Goal: Task Accomplishment & Management: Use online tool/utility

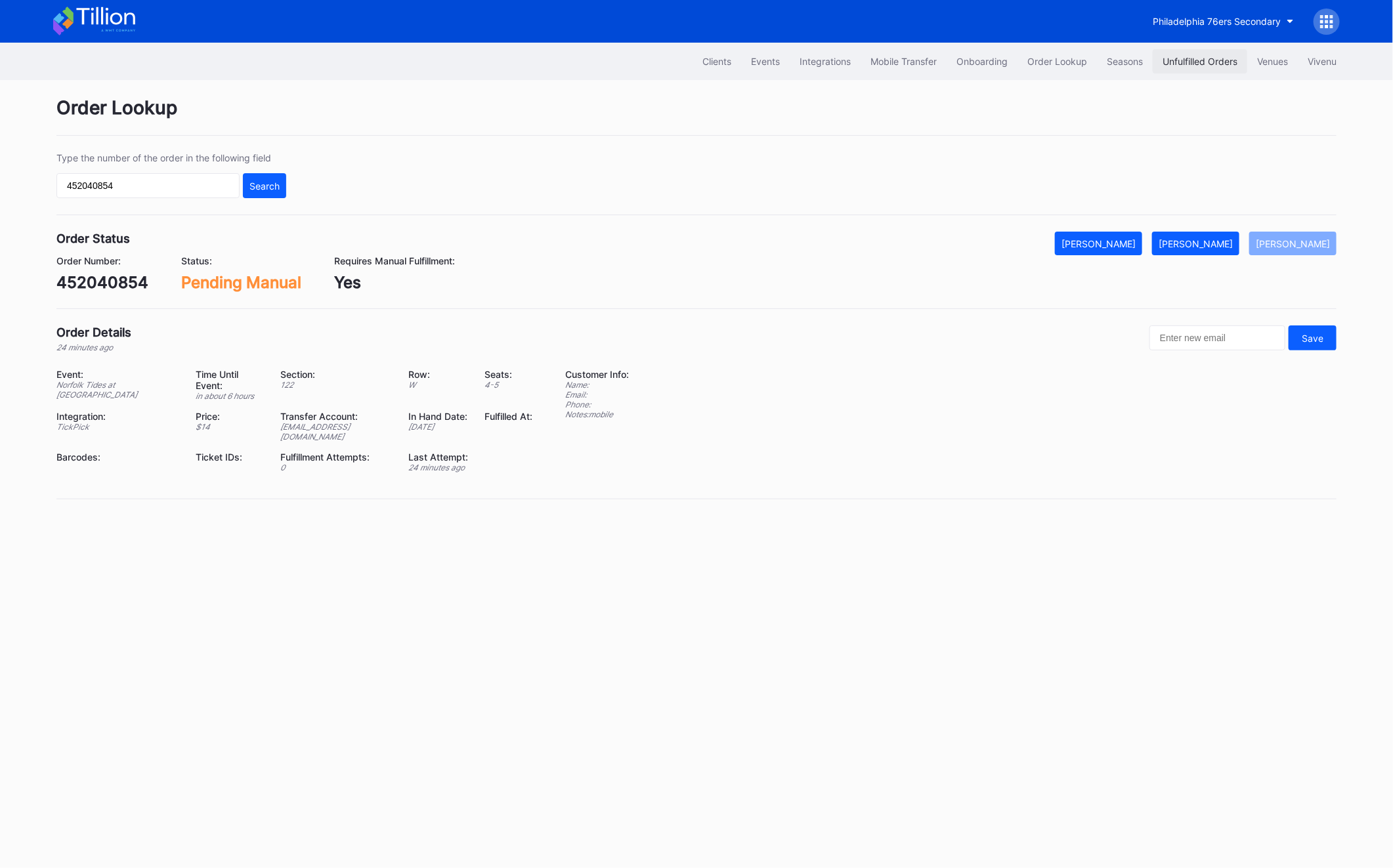
click at [1206, 69] on button "Unfulfilled Orders" at bounding box center [1200, 61] width 95 height 25
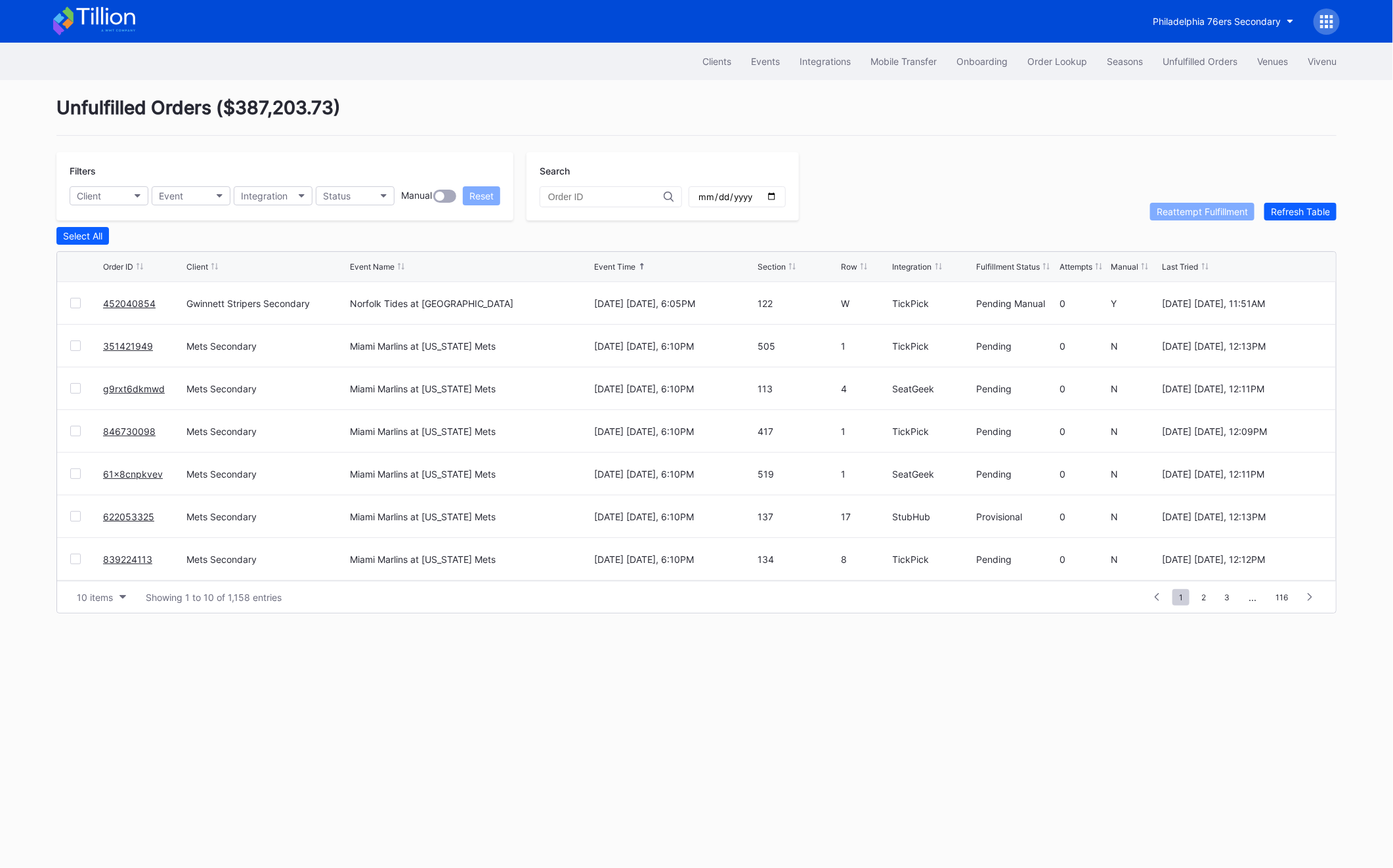
click at [1206, 69] on button "Unfulfilled Orders" at bounding box center [1200, 61] width 95 height 25
click at [1309, 213] on div "Refresh Table" at bounding box center [1300, 211] width 59 height 11
click at [82, 561] on div at bounding box center [86, 559] width 33 height 11
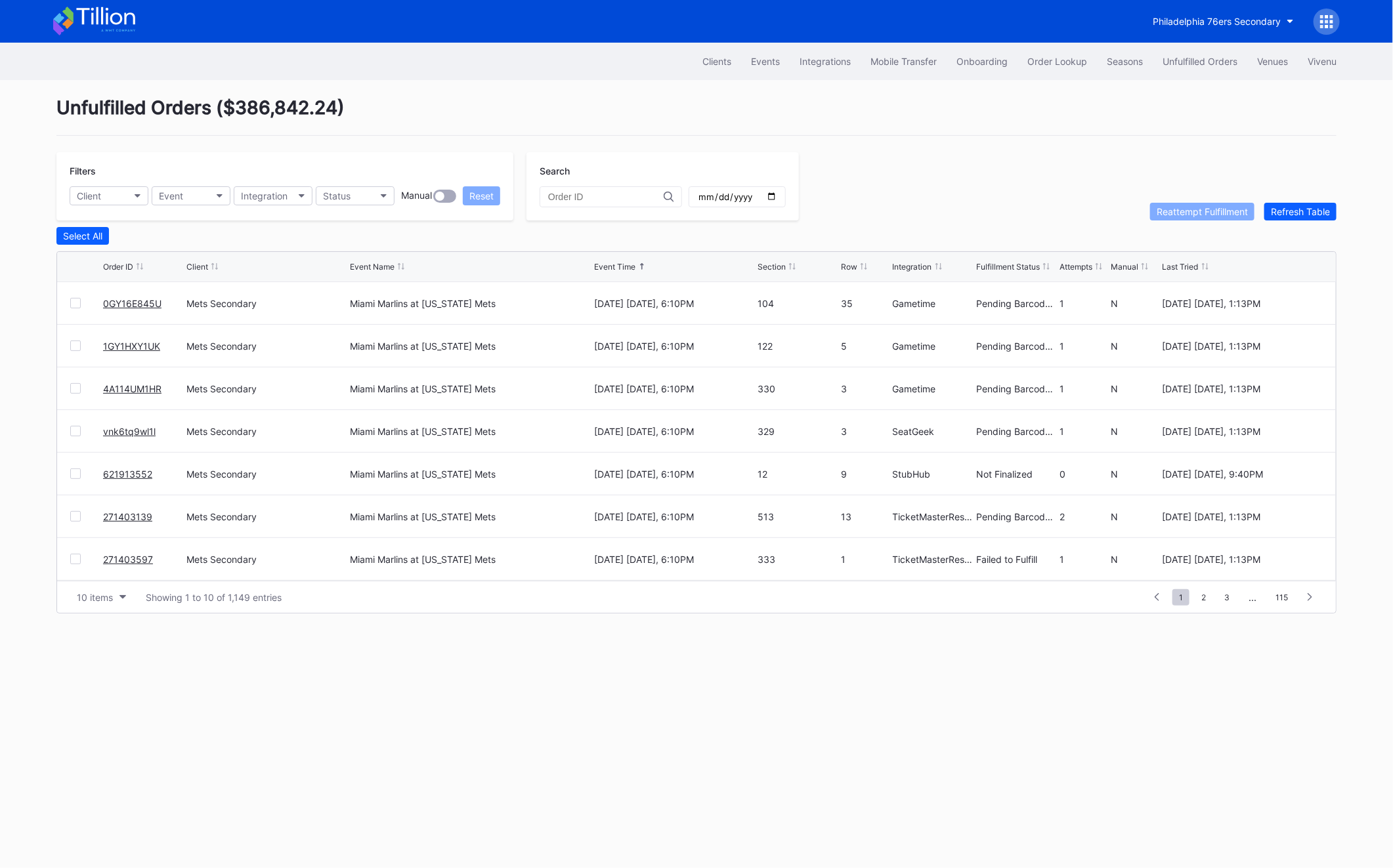
click at [77, 559] on div at bounding box center [76, 559] width 11 height 11
click at [1175, 211] on div "Reattempt Fulfillment" at bounding box center [1202, 211] width 91 height 11
click at [1301, 221] on div "Unfulfilled Orders ( $386,842.24 ) Filters Client Event Integration Status Manu…" at bounding box center [696, 355] width 1312 height 550
click at [1301, 216] on div "Refresh Table" at bounding box center [1300, 211] width 59 height 11
click at [346, 200] on div "Status" at bounding box center [336, 196] width 27 height 11
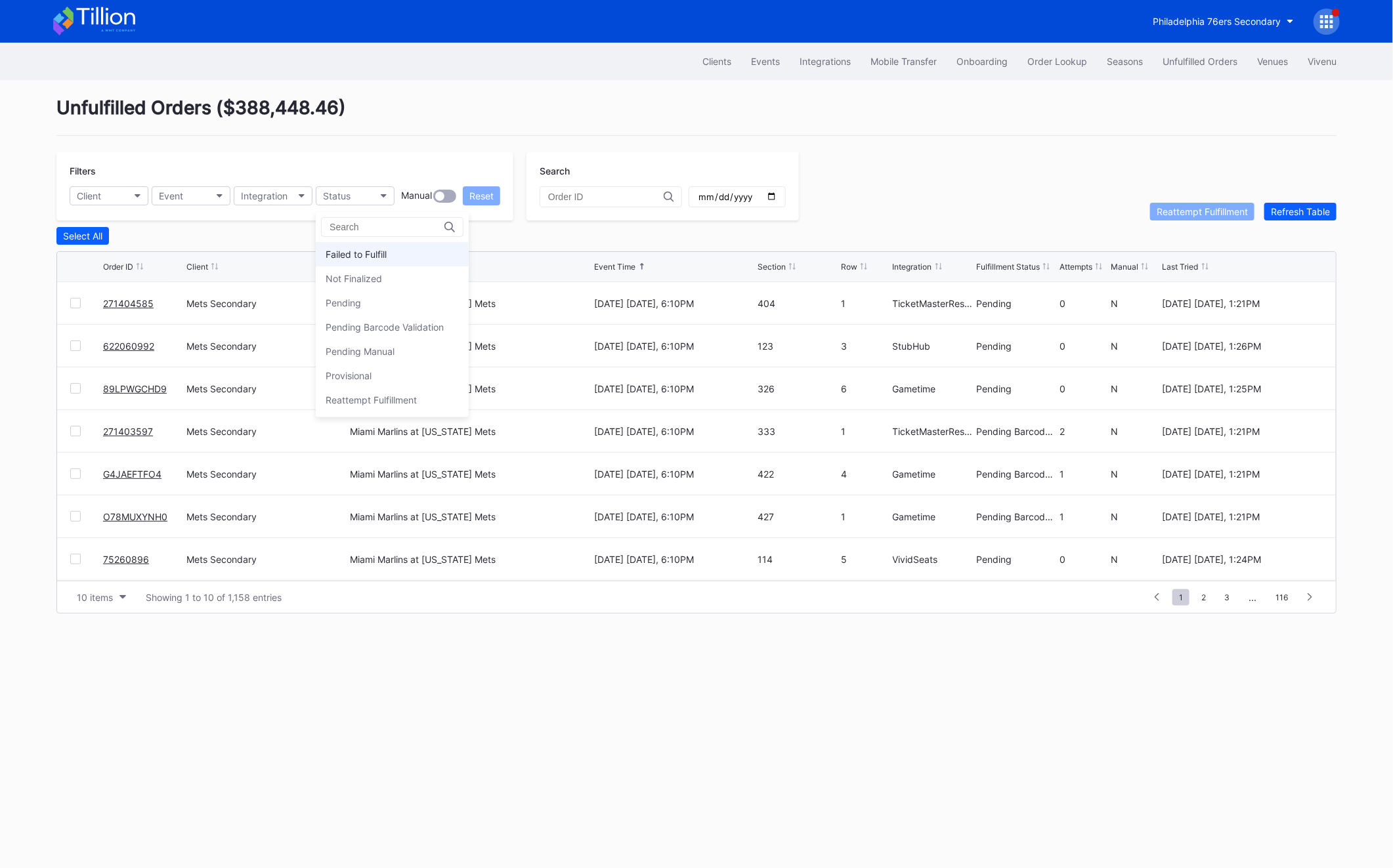
click at [340, 258] on div "Failed to Fulfill" at bounding box center [355, 254] width 61 height 11
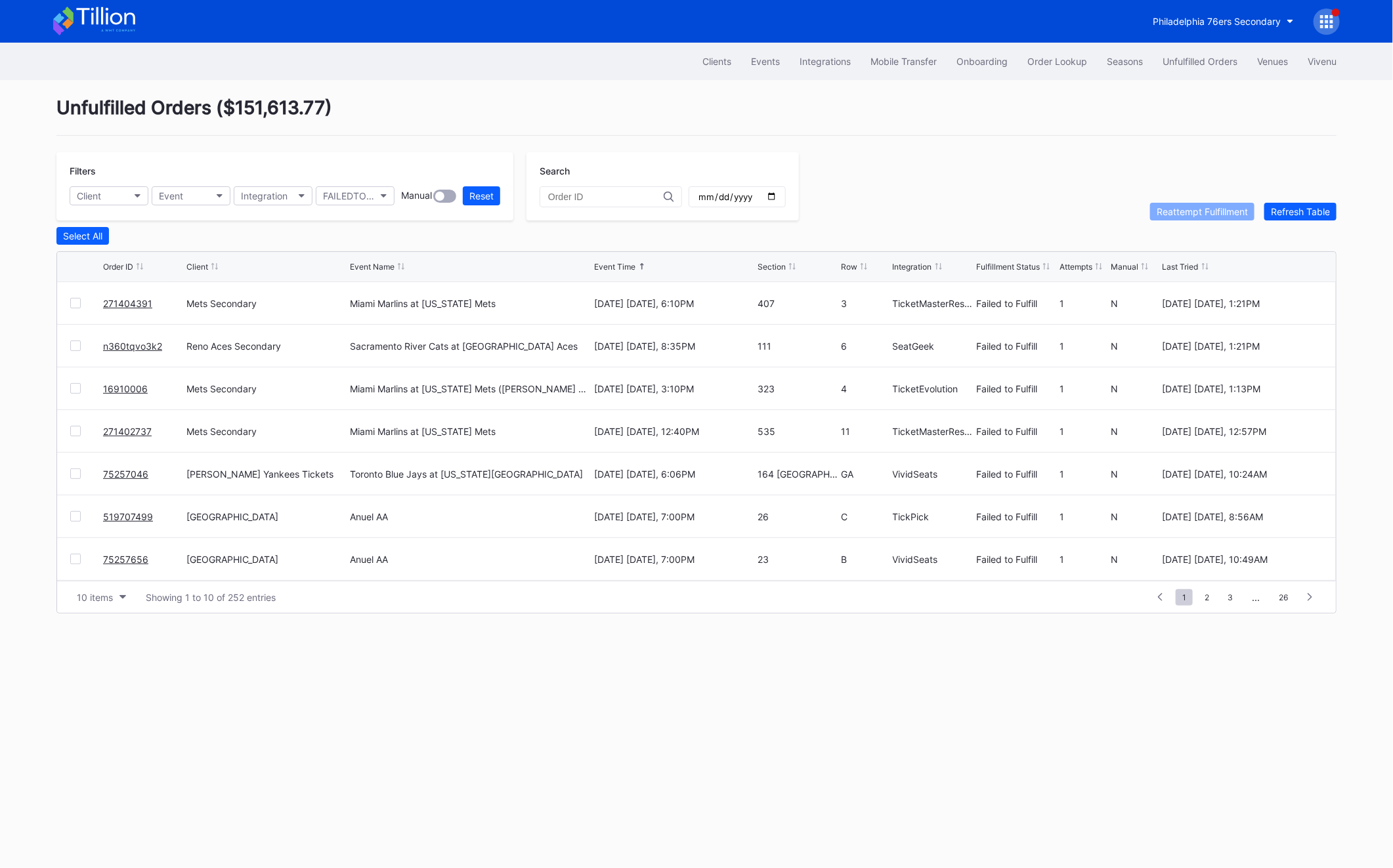
click at [76, 298] on div at bounding box center [76, 303] width 11 height 11
click at [1199, 211] on div "Reattempt Fulfillment" at bounding box center [1202, 211] width 91 height 11
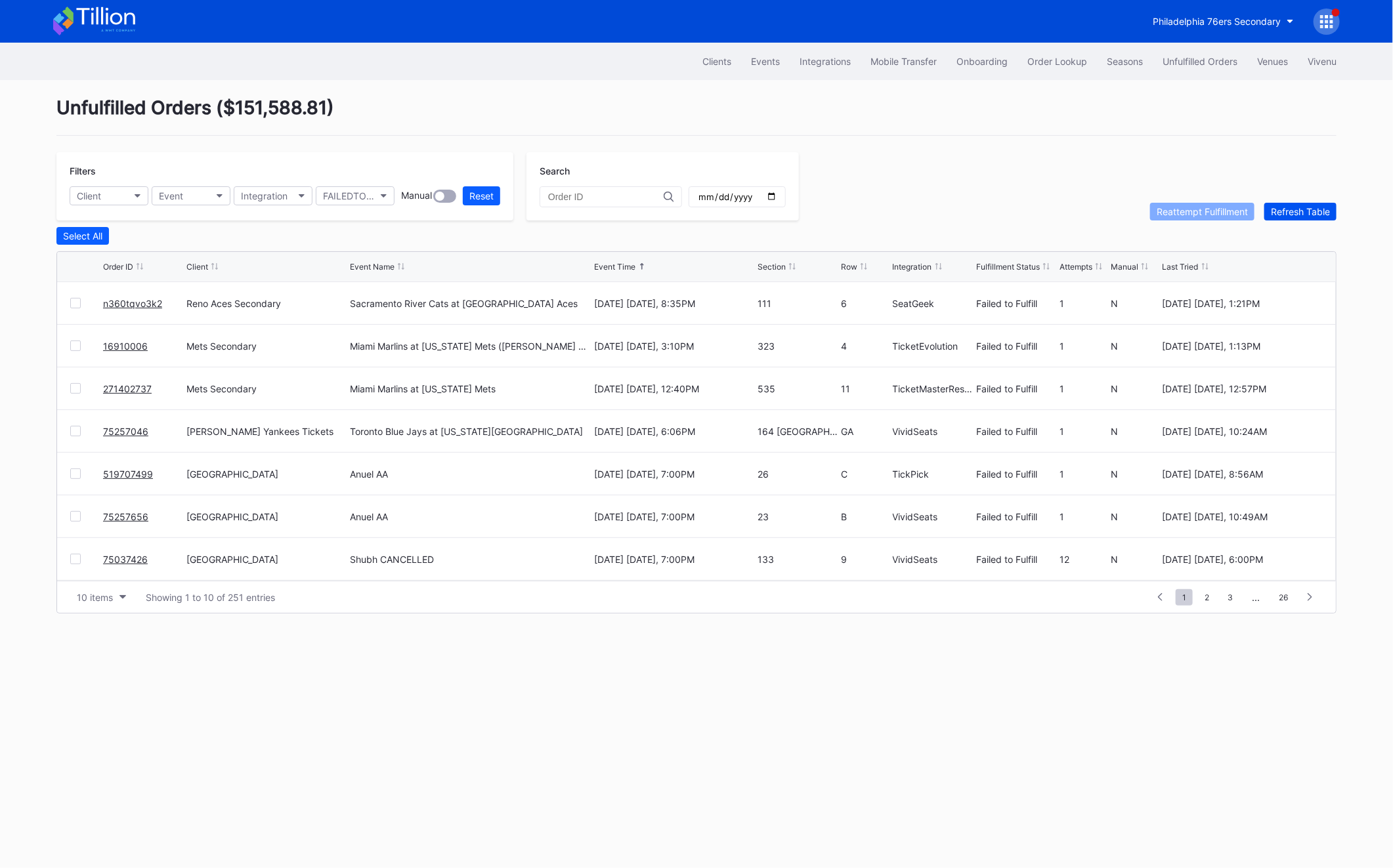
click at [1296, 213] on div "Refresh Table" at bounding box center [1300, 211] width 59 height 11
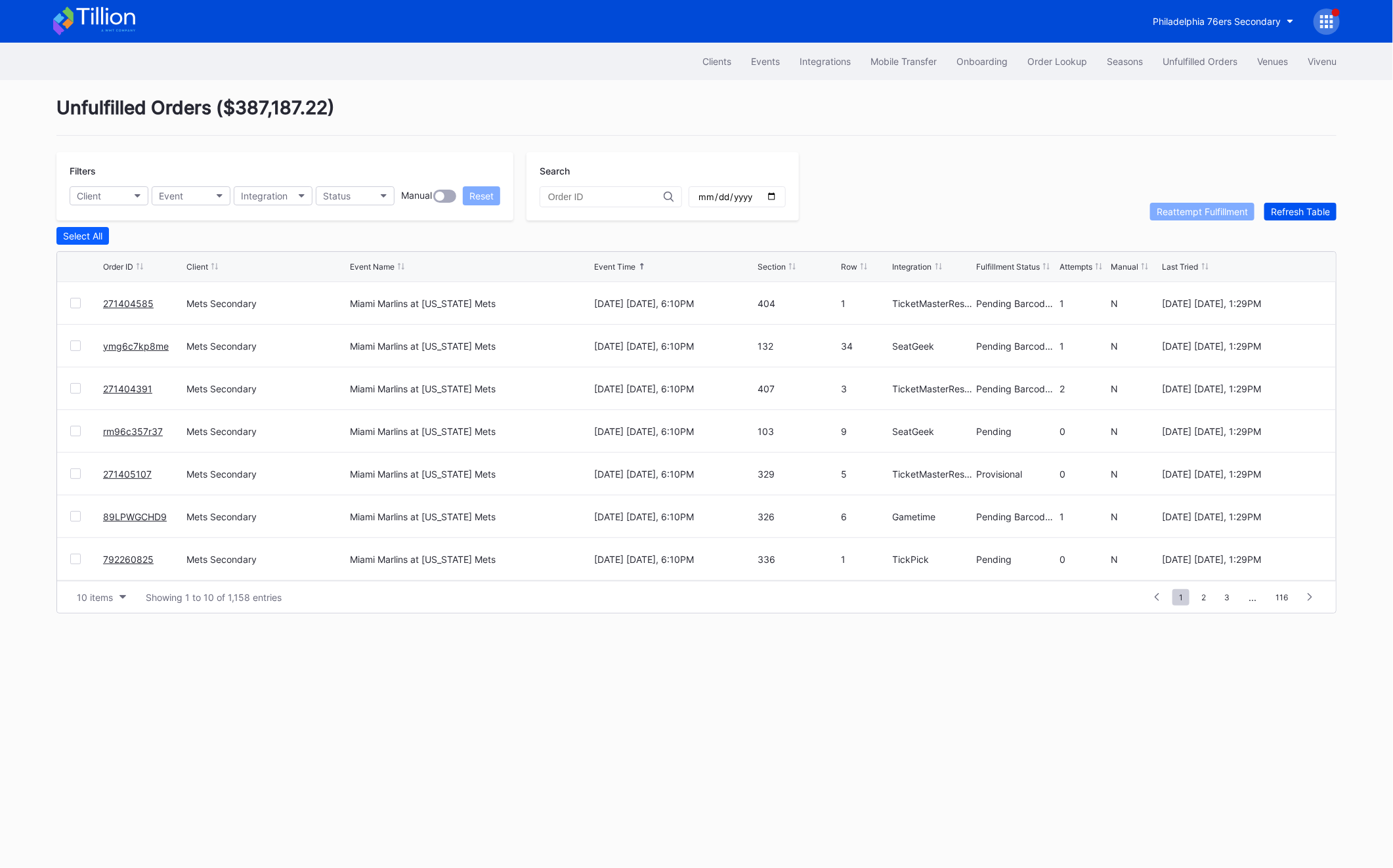
click at [1323, 206] on div "Refresh Table" at bounding box center [1300, 211] width 59 height 11
click at [361, 204] on button "Status" at bounding box center [355, 196] width 79 height 19
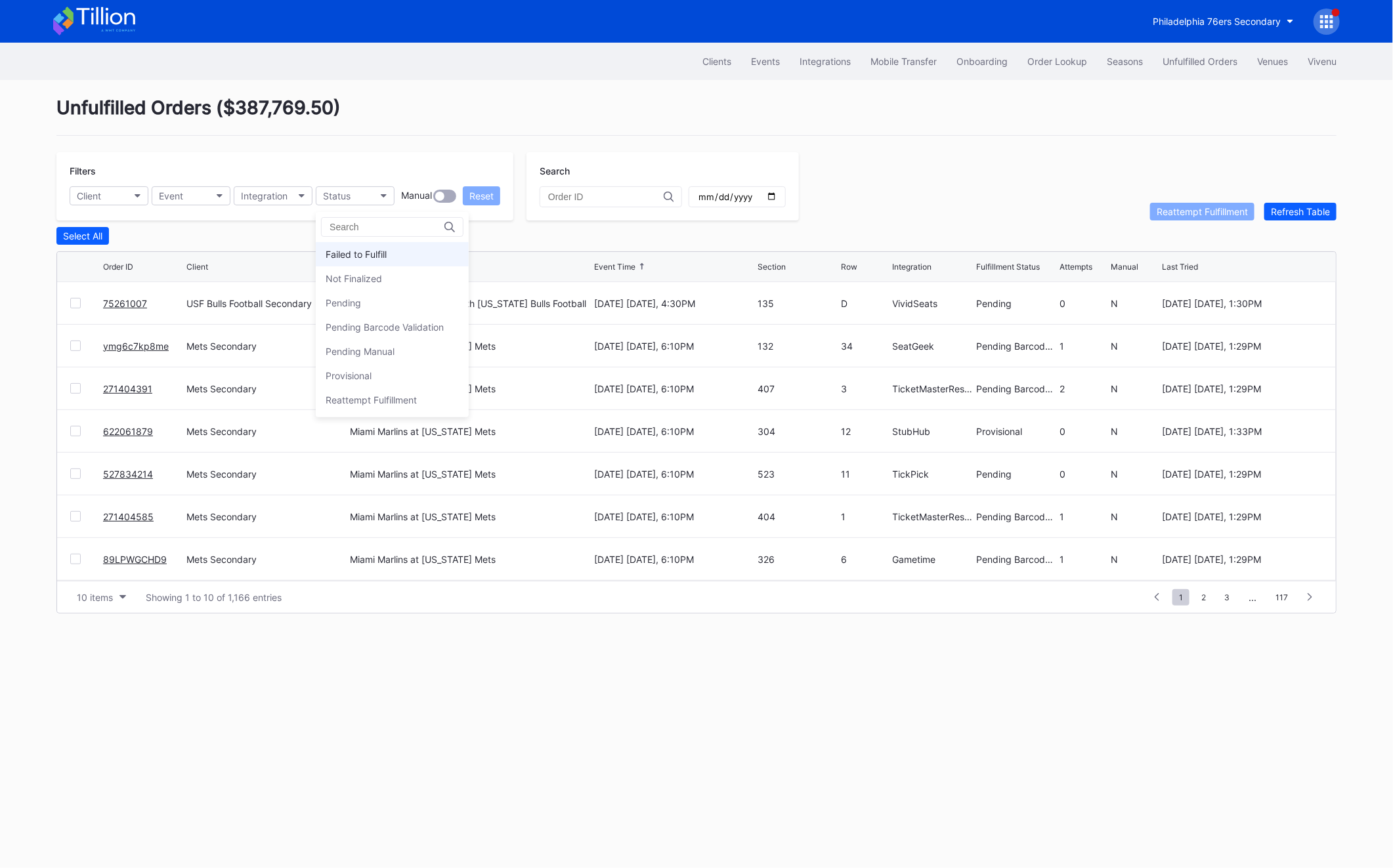
click at [374, 260] on div "Failed to Fulfill" at bounding box center [392, 255] width 153 height 25
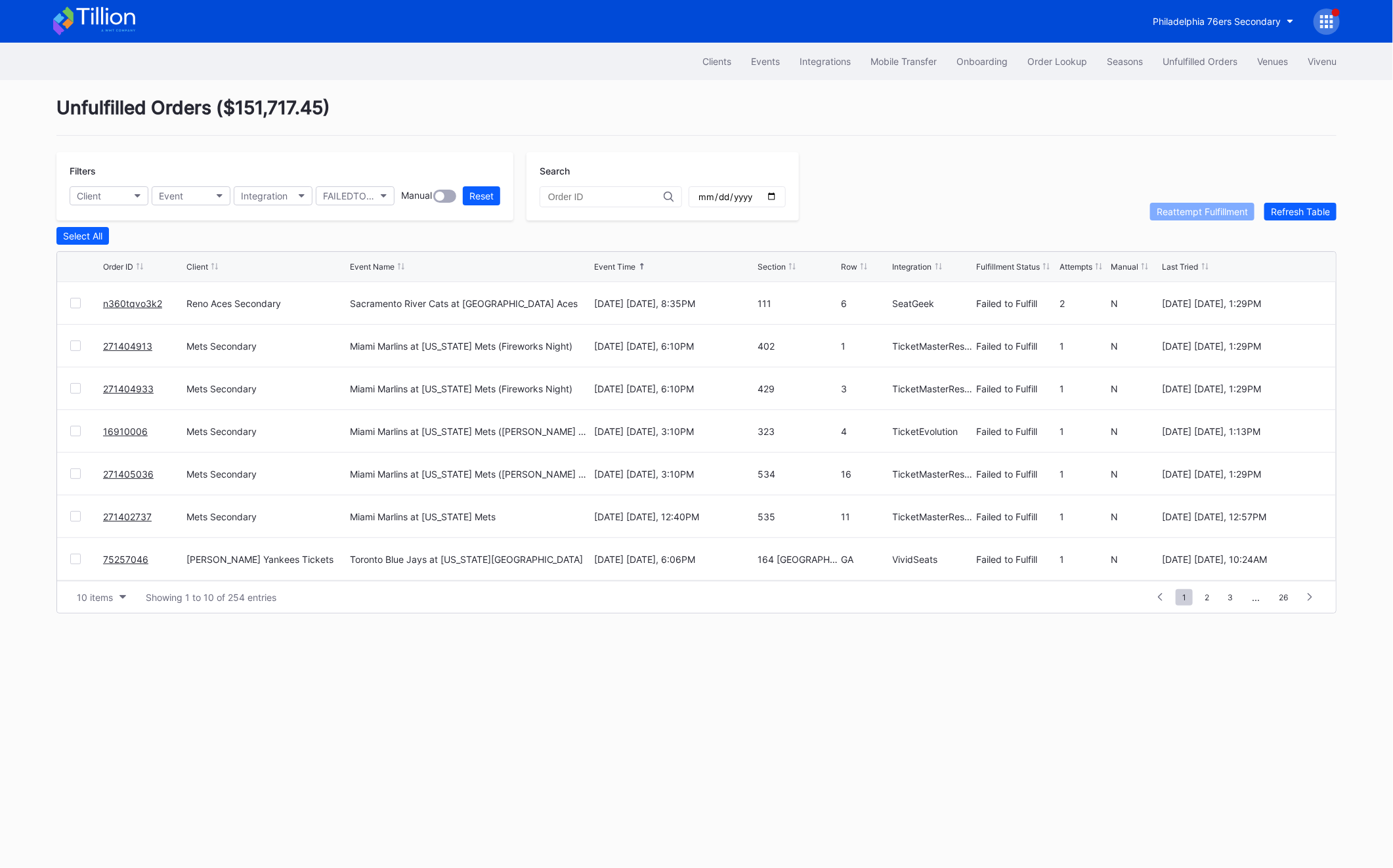
click at [128, 307] on link "n360tqvo3k2" at bounding box center [132, 303] width 59 height 11
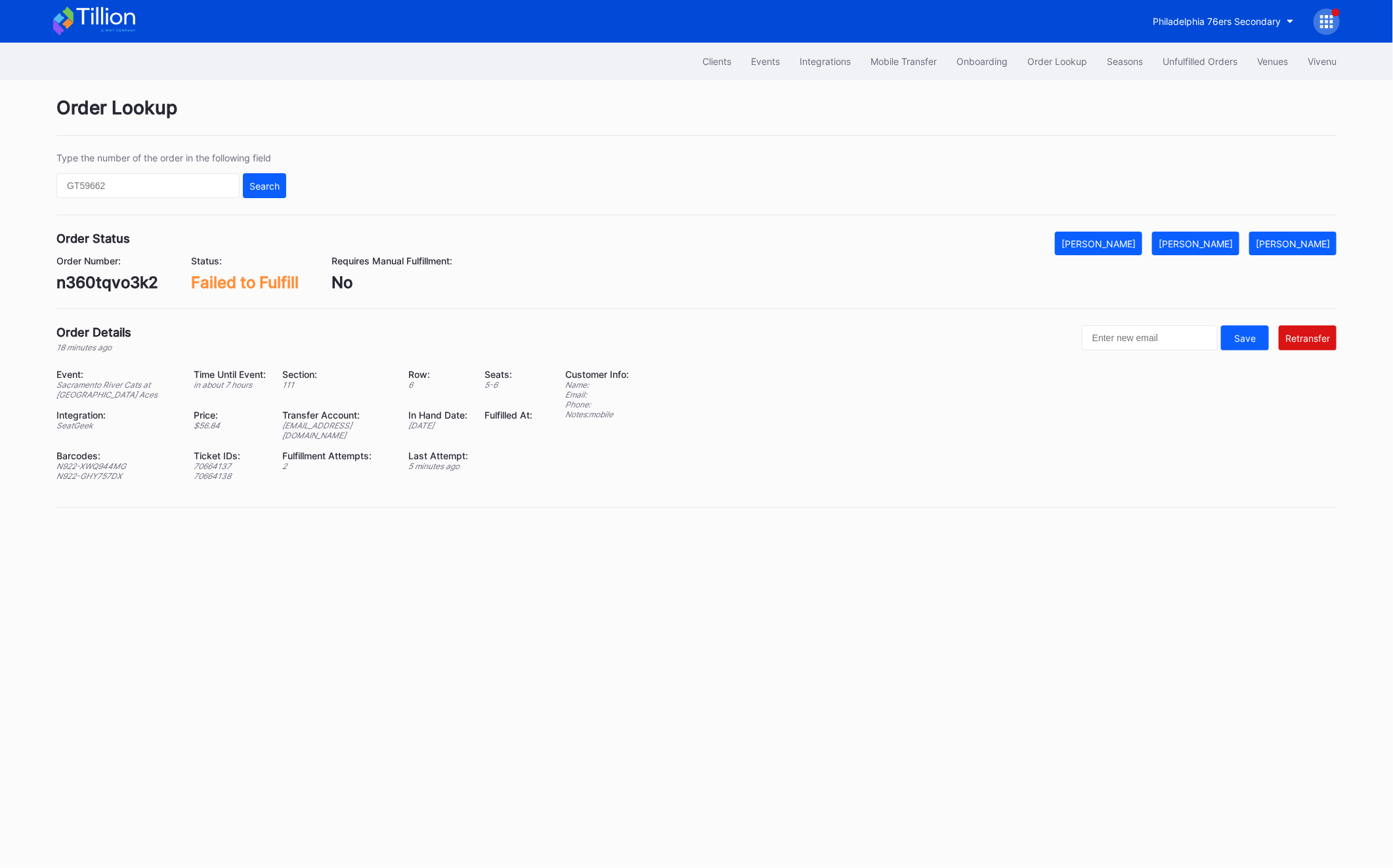
click at [131, 292] on div "n360tqvo3k2" at bounding box center [107, 283] width 102 height 19
copy div "n360tqvo3k2"
click at [374, 419] on div "Transfer Account:" at bounding box center [337, 415] width 110 height 11
click at [366, 426] on div "[EMAIL_ADDRESS][DOMAIN_NAME]" at bounding box center [337, 430] width 110 height 19
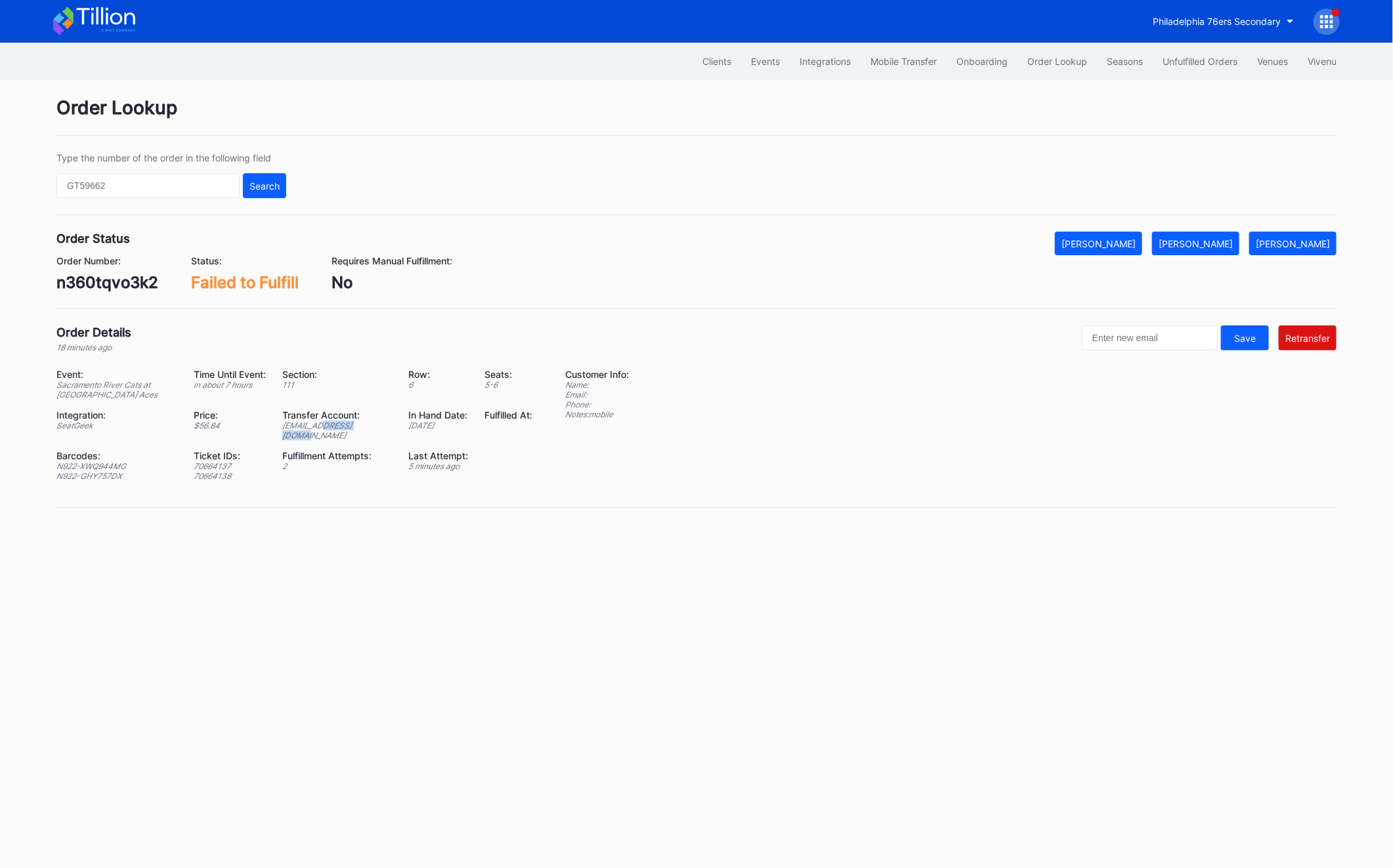
click at [366, 426] on div "[EMAIL_ADDRESS][DOMAIN_NAME]" at bounding box center [337, 430] width 110 height 19
copy div "[EMAIL_ADDRESS][DOMAIN_NAME]"
click at [1232, 242] on div "[PERSON_NAME]" at bounding box center [1195, 243] width 74 height 11
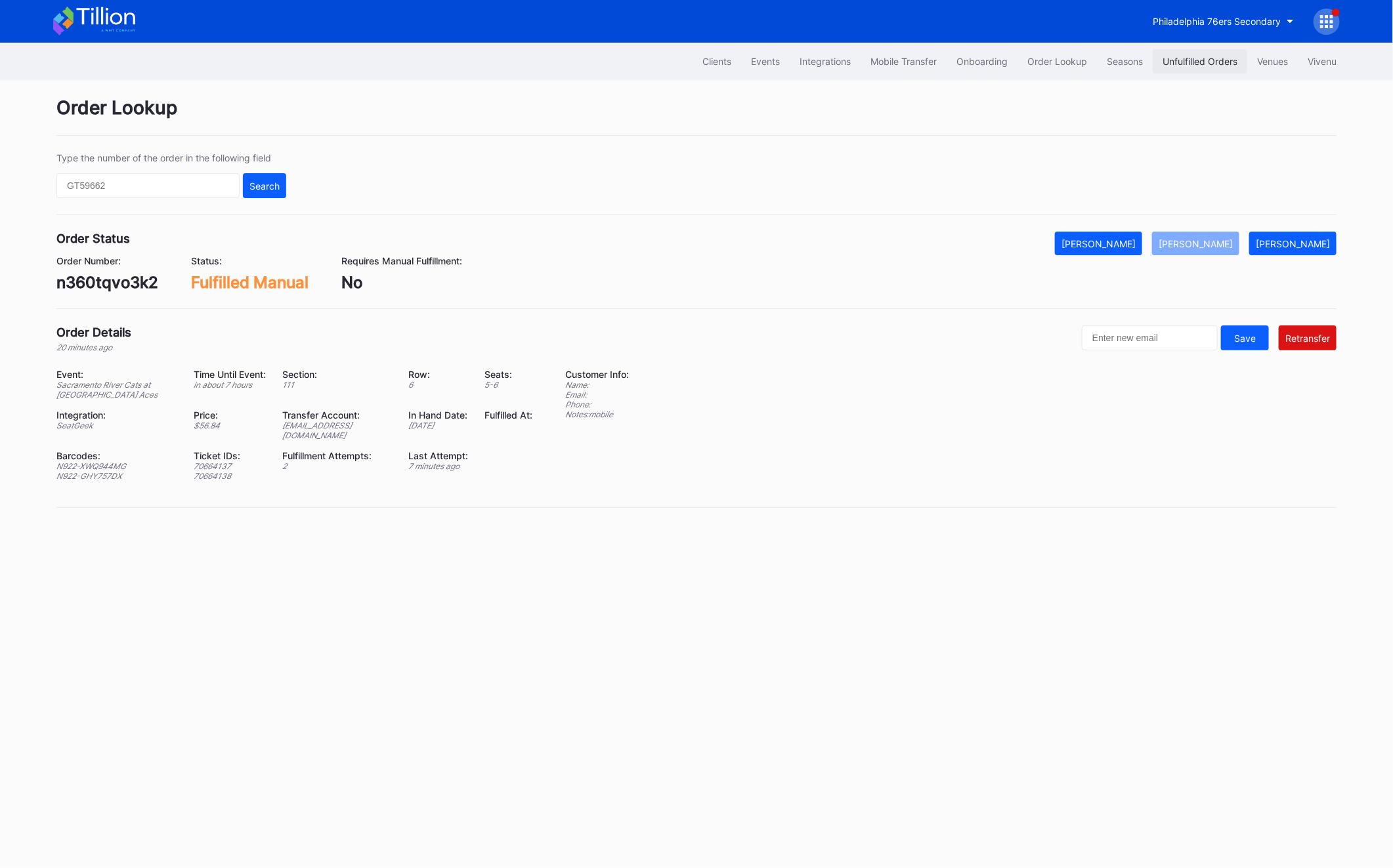
click at [1208, 70] on button "Unfulfilled Orders" at bounding box center [1200, 61] width 95 height 25
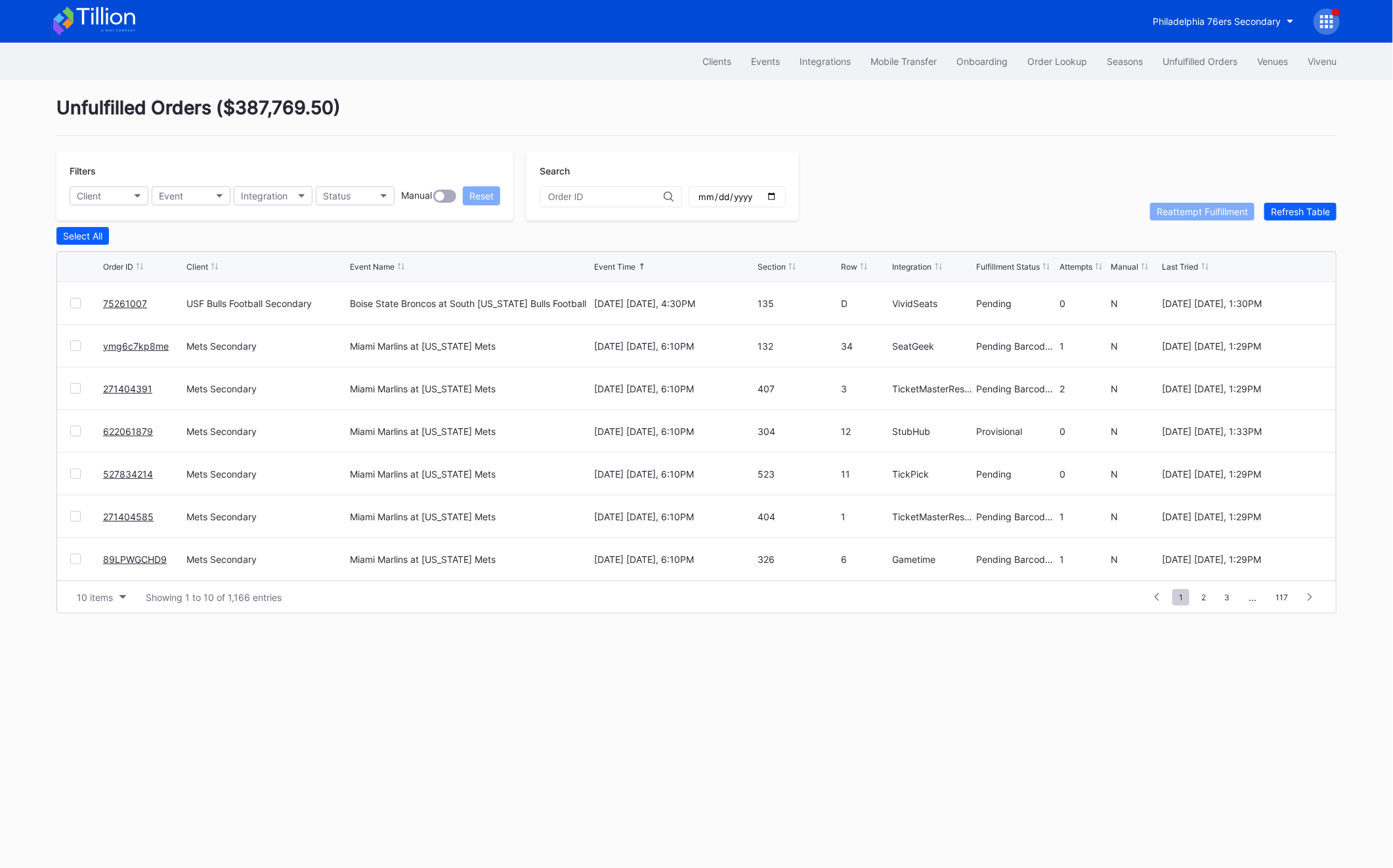
click at [1295, 199] on div "Filters Client Event Integration Status Manual Reset Search Reattempt Fulfillme…" at bounding box center [696, 186] width 1280 height 69
click at [1295, 215] on div "Refresh Table" at bounding box center [1300, 211] width 59 height 11
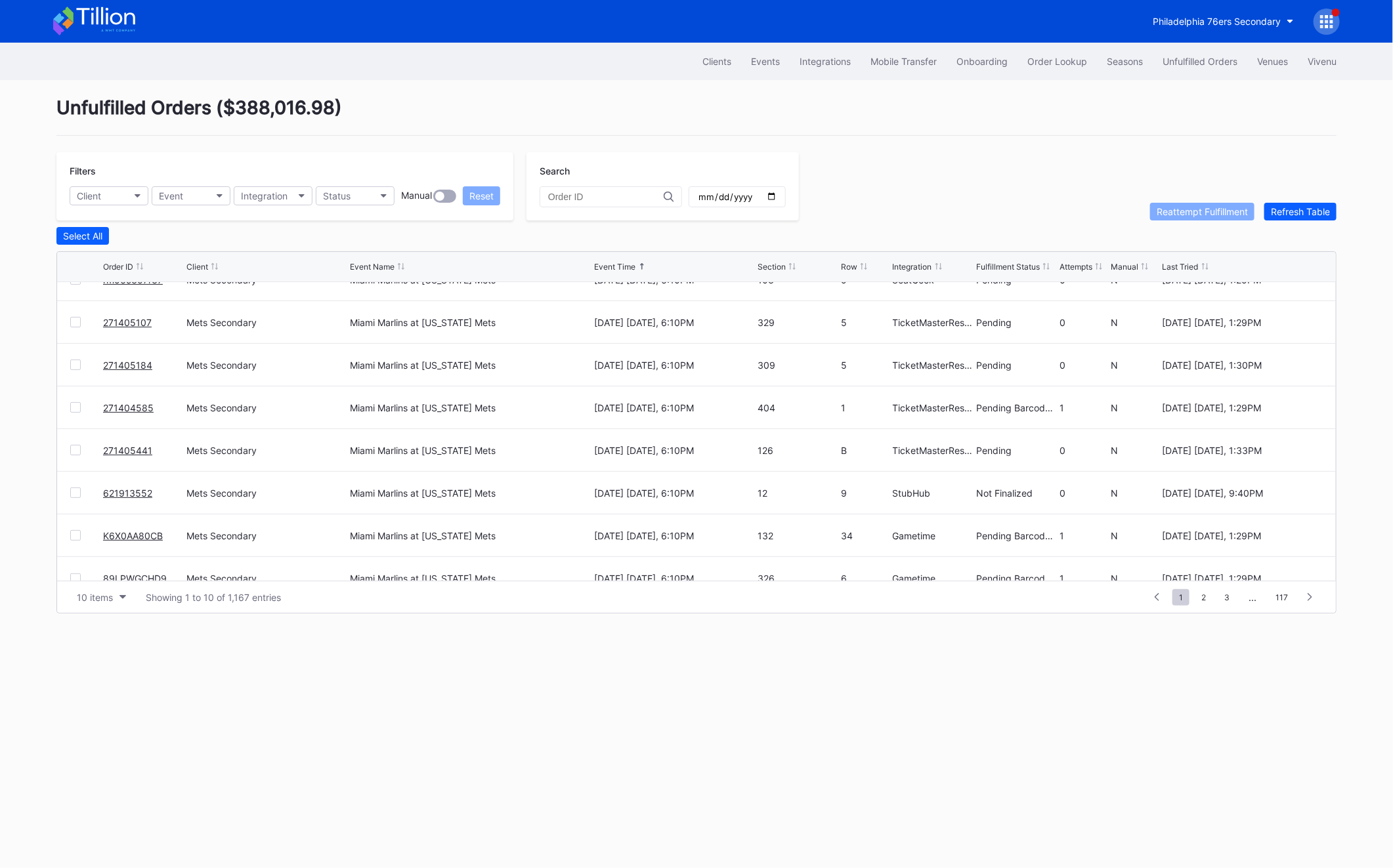
scroll to position [127, 0]
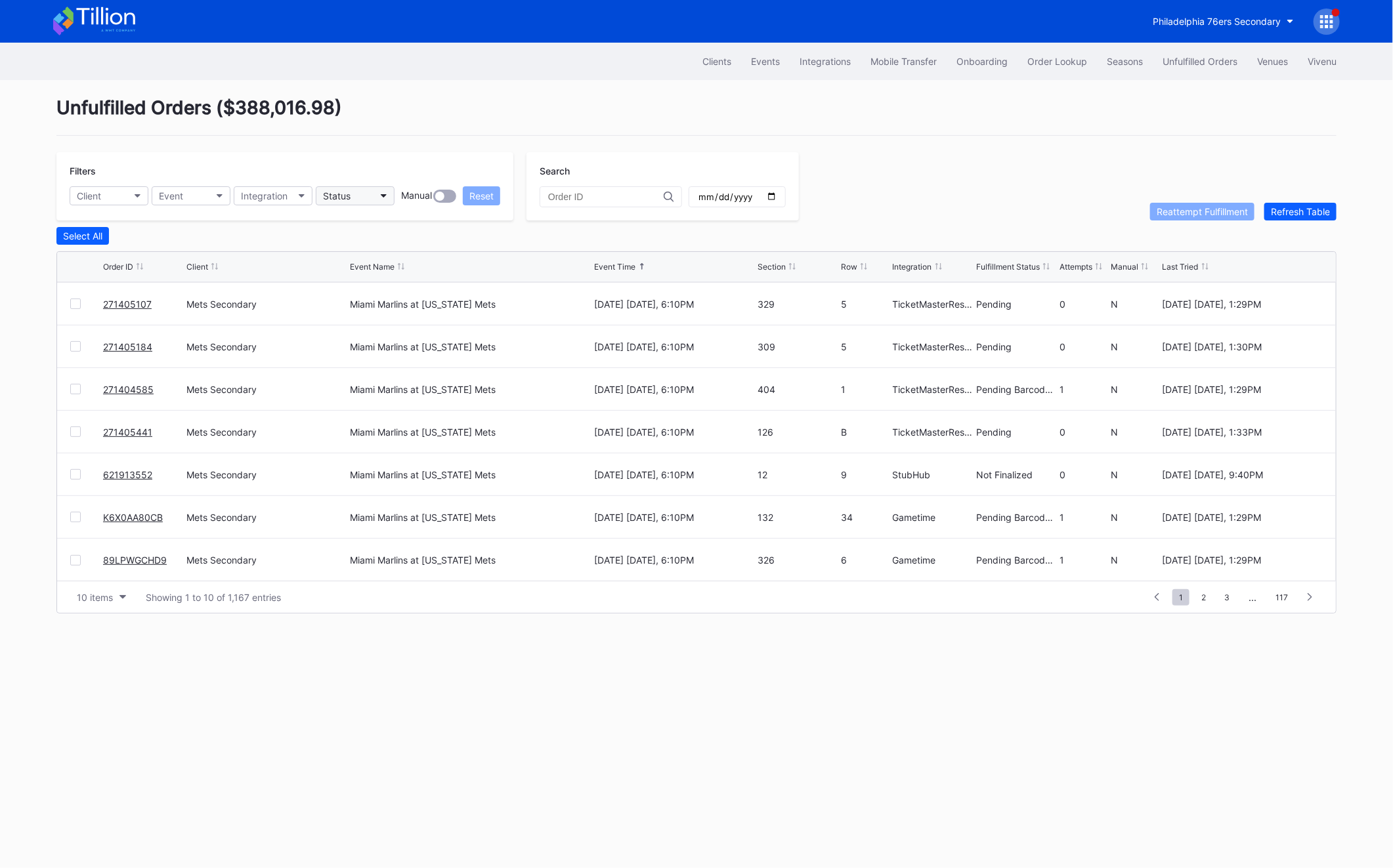
click at [364, 196] on button "Status" at bounding box center [355, 196] width 79 height 19
click at [364, 263] on div "Failed to Fulfill" at bounding box center [392, 255] width 153 height 25
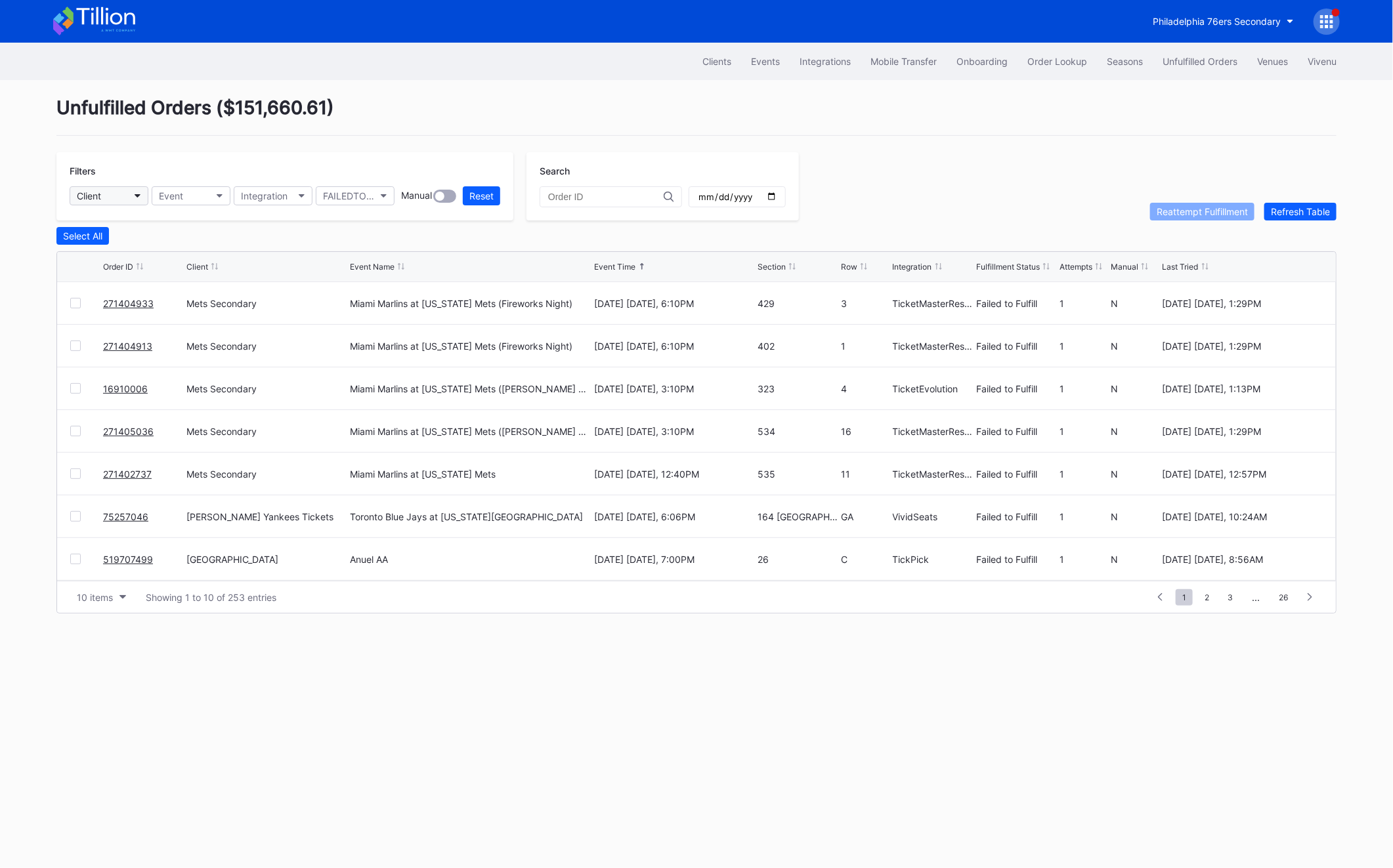
click at [101, 198] on div "Client" at bounding box center [89, 196] width 25 height 11
type input "met"
click at [142, 265] on div "Mets Secondary" at bounding box center [146, 255] width 153 height 25
click at [77, 245] on div "Select All Order ID Client Event Name Event Time Section Row Integration Fulfil…" at bounding box center [696, 420] width 1280 height 387
click at [78, 240] on div "Select All" at bounding box center [83, 235] width 40 height 11
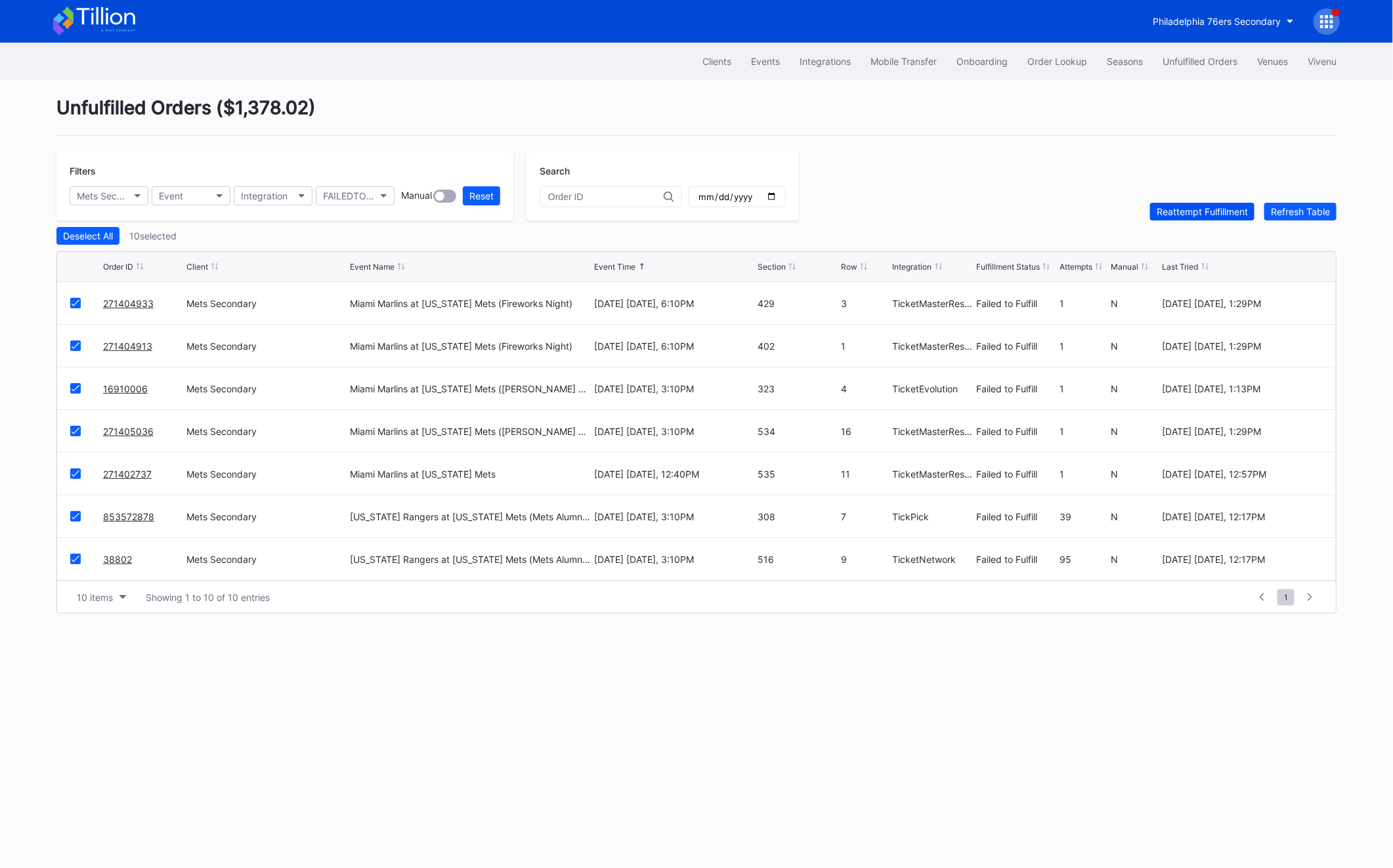
click at [1202, 206] on div "Reattempt Fulfillment" at bounding box center [1202, 211] width 91 height 11
